Goal: Information Seeking & Learning: Learn about a topic

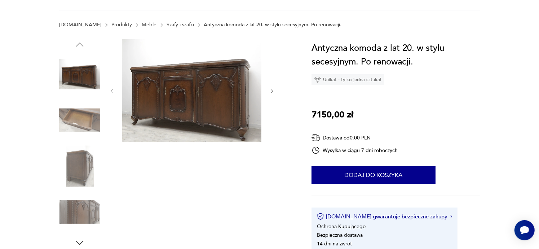
scroll to position [36, 0]
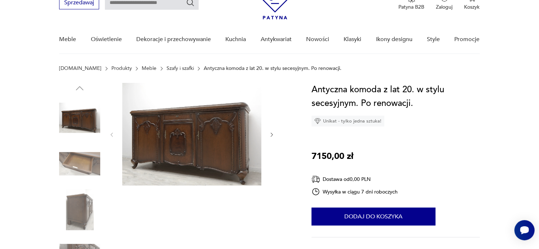
click at [216, 144] on img at bounding box center [191, 134] width 139 height 103
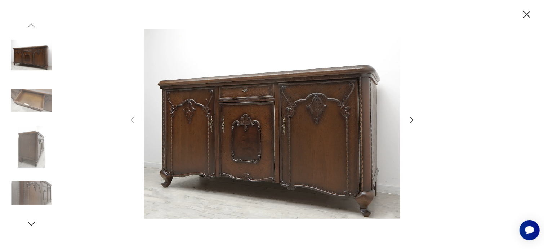
click at [527, 12] on icon "button" at bounding box center [527, 14] width 13 height 13
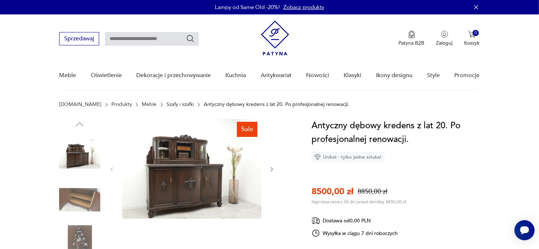
click at [183, 177] on img at bounding box center [191, 169] width 139 height 100
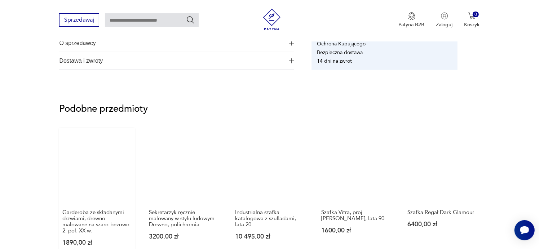
scroll to position [469, 0]
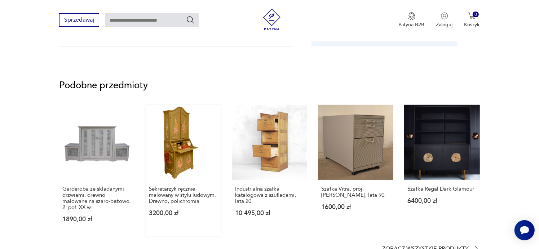
click at [184, 155] on link "Sekretarzyk ręcznie malowany w stylu ludowym. Drewno, polichromia 3200,00 zł" at bounding box center [183, 171] width 75 height 132
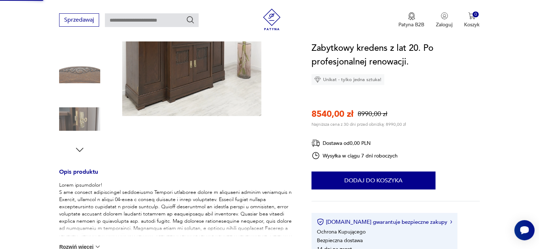
scroll to position [60, 0]
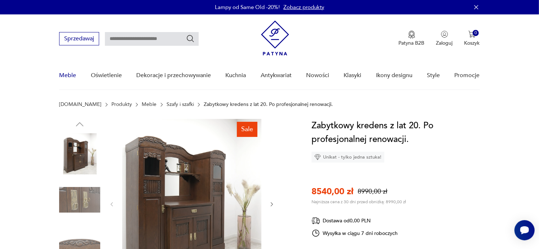
scroll to position [27, 0]
